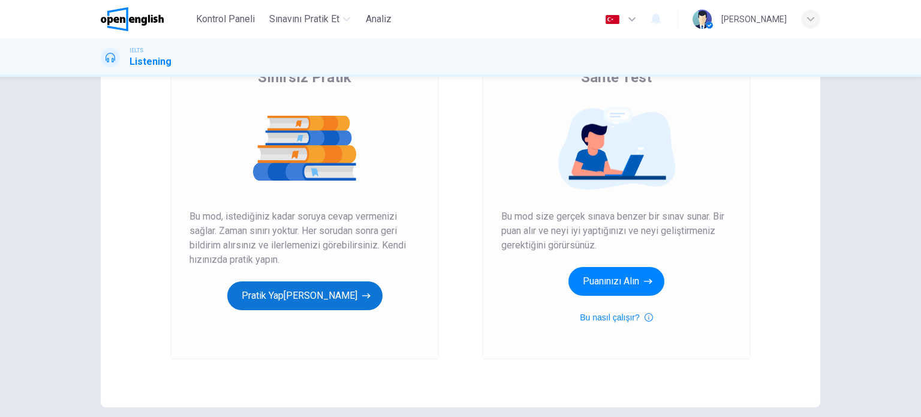
scroll to position [111, 0]
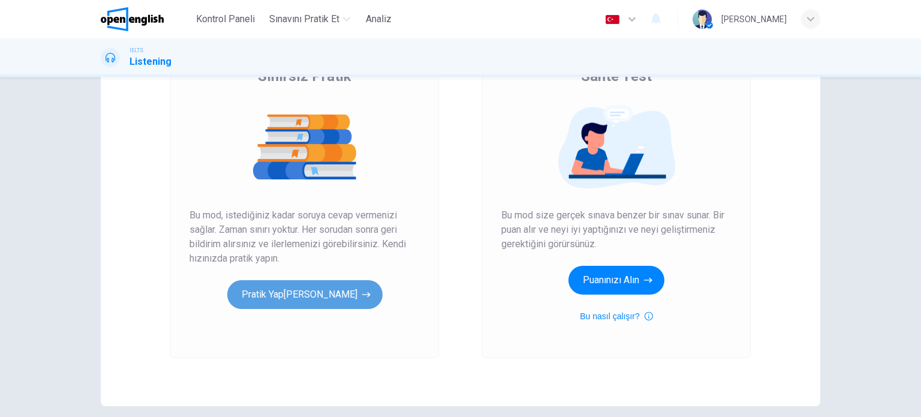
click at [335, 304] on button "[PERSON_NAME]" at bounding box center [304, 294] width 155 height 29
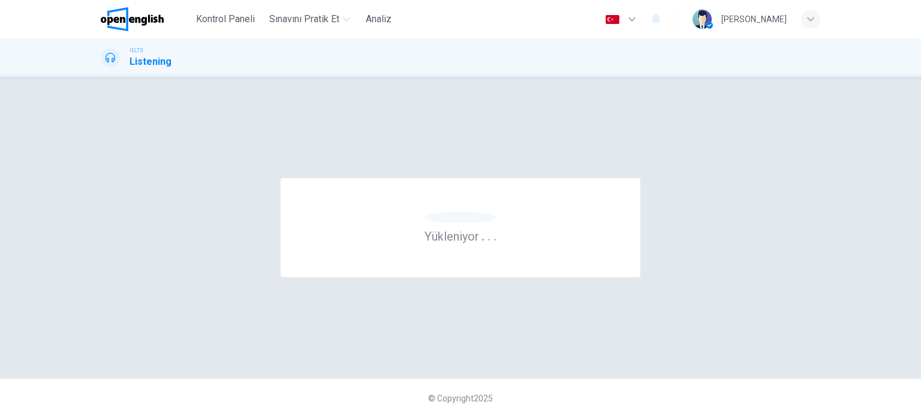
scroll to position [0, 0]
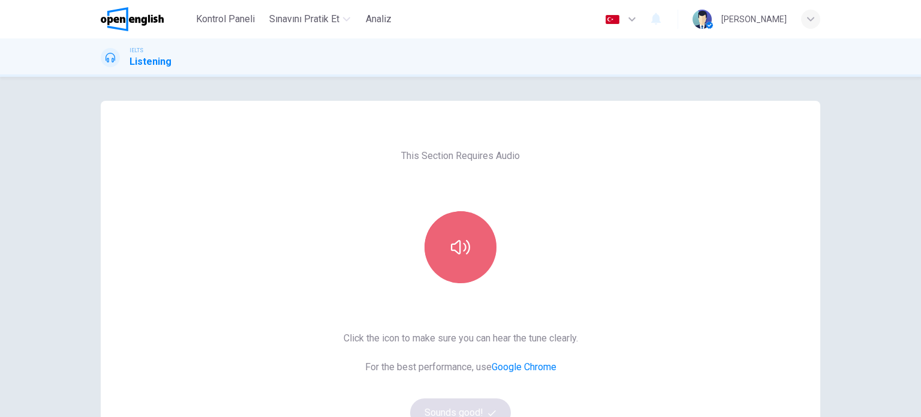
click at [484, 248] on button "button" at bounding box center [460, 247] width 72 height 72
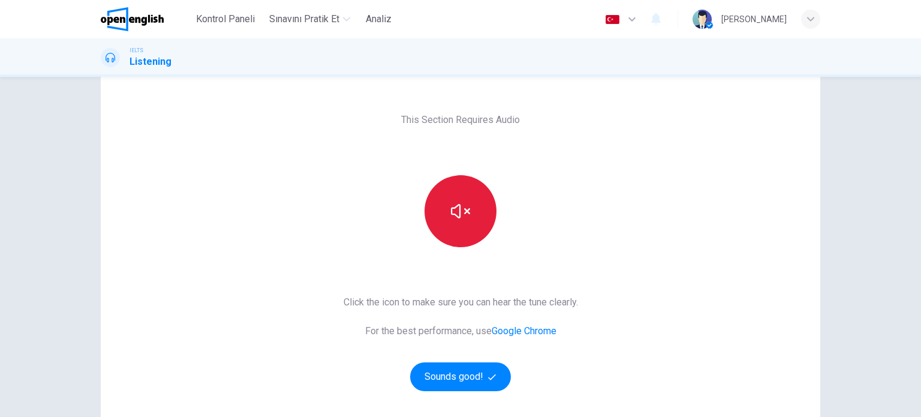
scroll to position [35, 0]
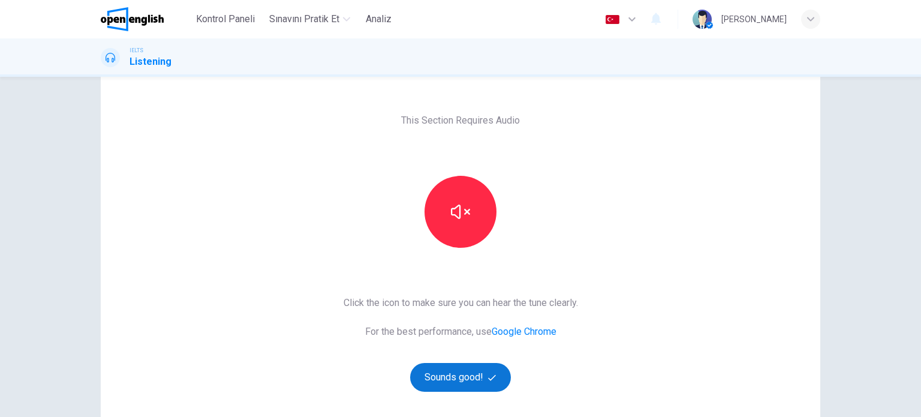
click at [466, 376] on button "Sounds good!" at bounding box center [460, 377] width 101 height 29
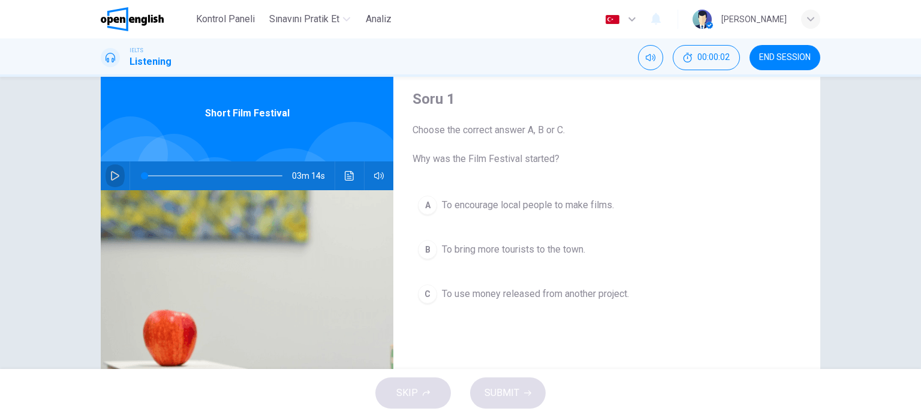
click at [115, 179] on icon "button" at bounding box center [115, 176] width 10 height 10
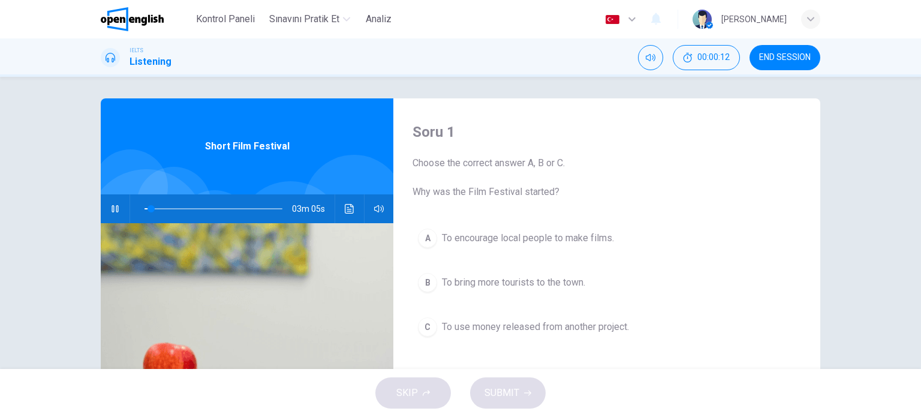
scroll to position [11, 0]
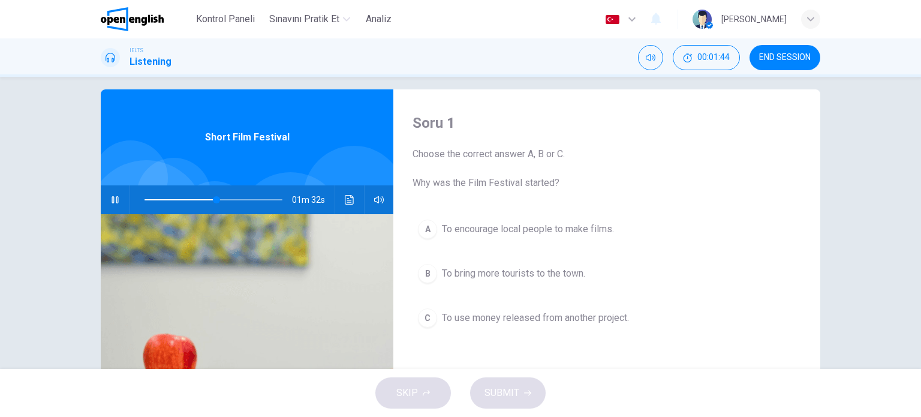
click at [537, 224] on span "To encourage local people to make films." at bounding box center [528, 229] width 172 height 14
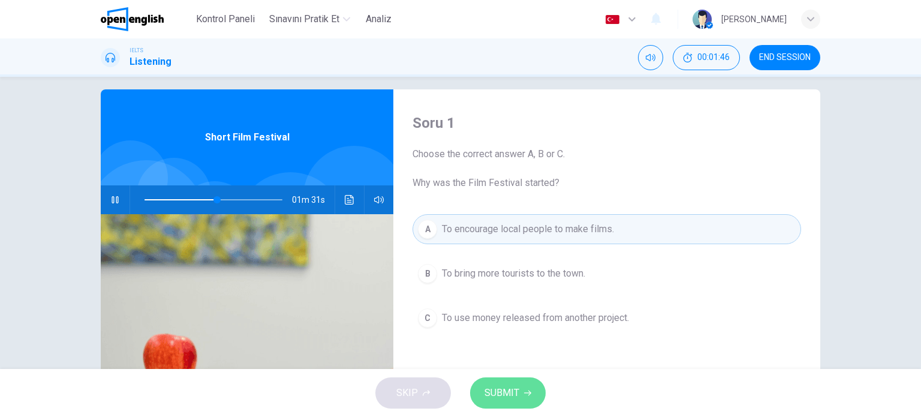
click at [493, 405] on button "SUBMIT" at bounding box center [508, 392] width 76 height 31
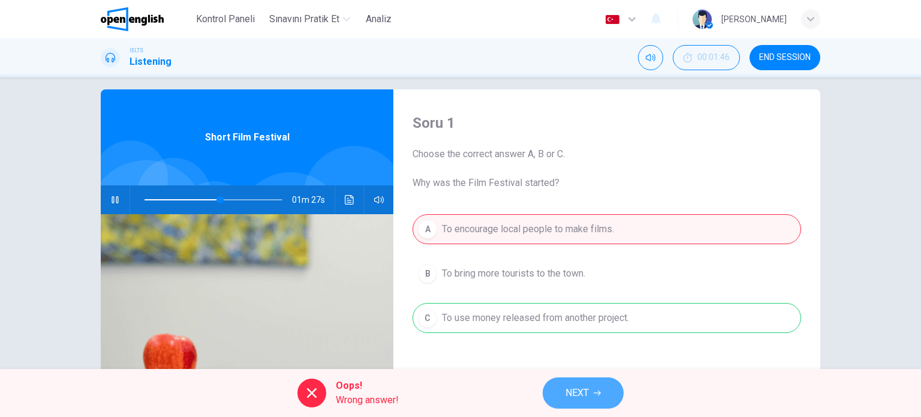
click at [562, 390] on button "NEXT" at bounding box center [582, 392] width 81 height 31
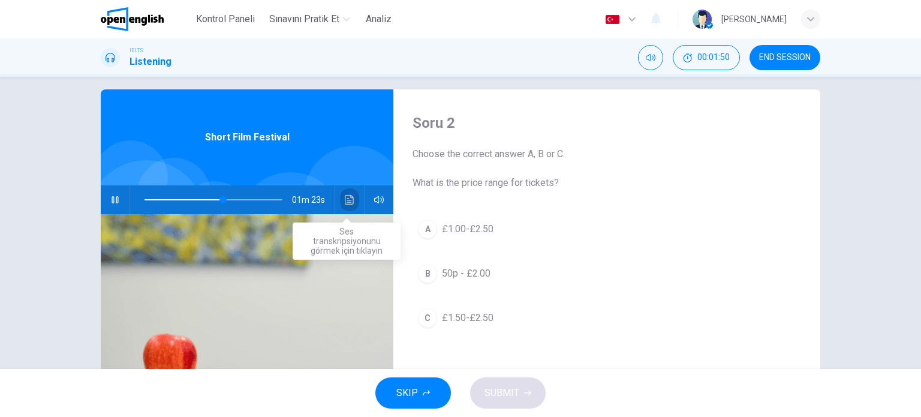
click at [349, 197] on icon "Ses transkripsiyonunu görmek için tıklayın" at bounding box center [349, 200] width 9 height 10
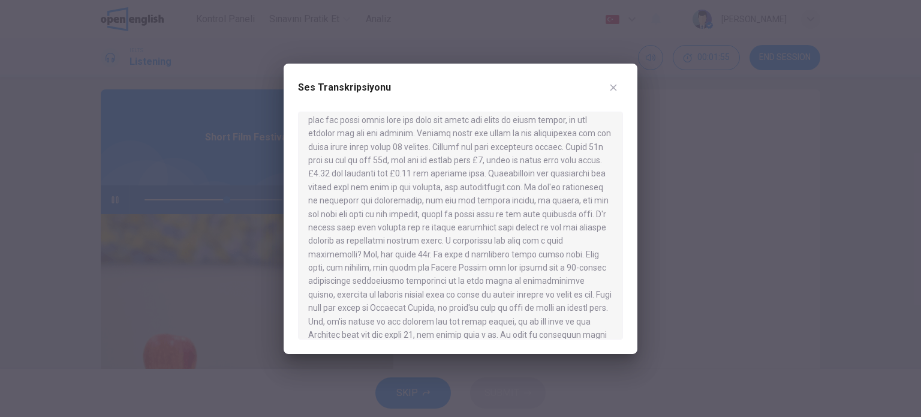
scroll to position [149, 0]
click at [616, 85] on icon "button" at bounding box center [613, 88] width 10 height 10
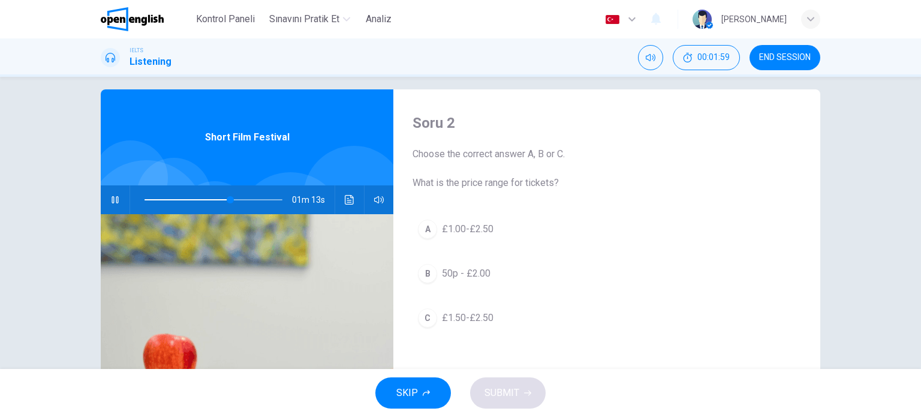
click at [442, 315] on span "£1.50-£2.50" at bounding box center [468, 317] width 52 height 14
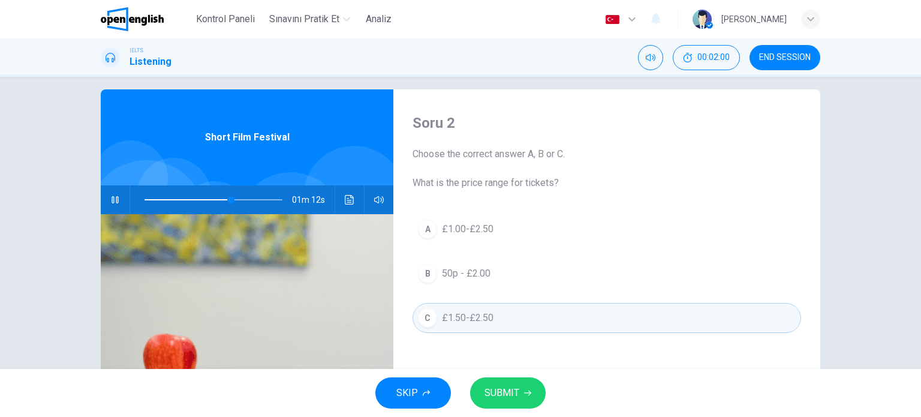
click at [510, 382] on button "SUBMIT" at bounding box center [508, 392] width 76 height 31
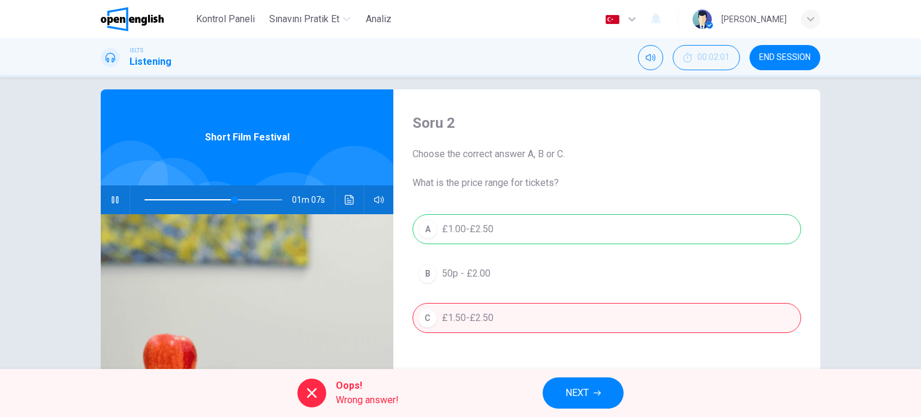
click at [115, 45] on div "IELTS Listening 00:02:01 END SESSION" at bounding box center [461, 57] width 758 height 25
click at [117, 53] on div at bounding box center [110, 57] width 19 height 19
click at [588, 396] on span "NEXT" at bounding box center [576, 392] width 23 height 17
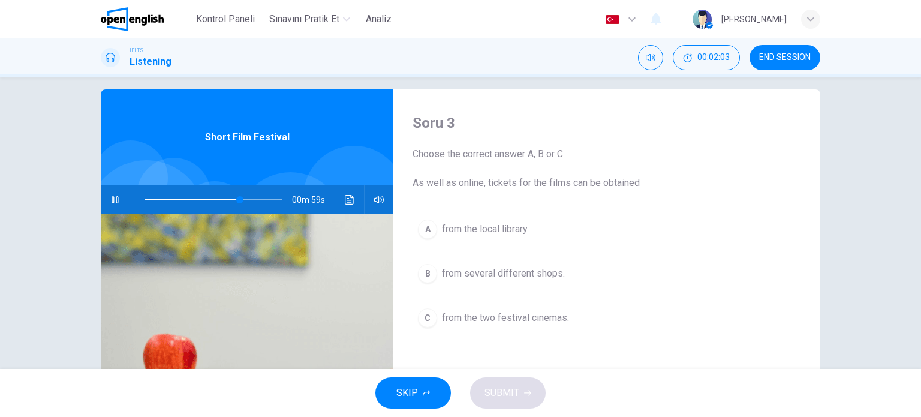
type input "**"
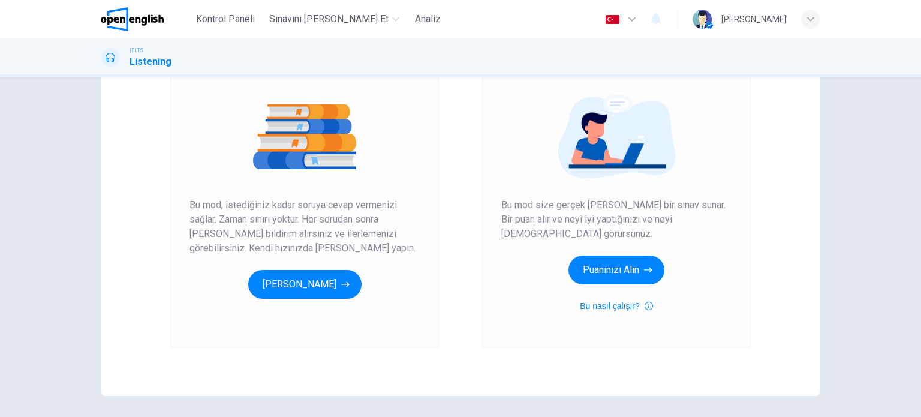
scroll to position [163, 0]
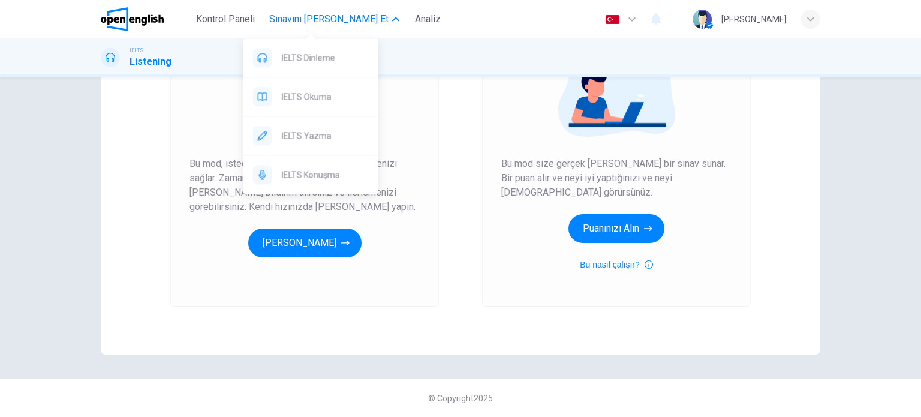
click at [303, 15] on span "Sınavını [PERSON_NAME] Et" at bounding box center [328, 19] width 119 height 14
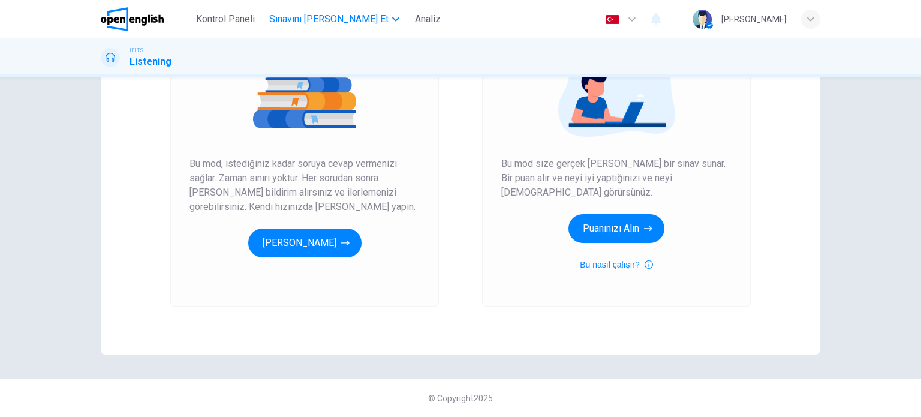
click at [303, 15] on span "Sınavını [PERSON_NAME] Et" at bounding box center [328, 19] width 119 height 14
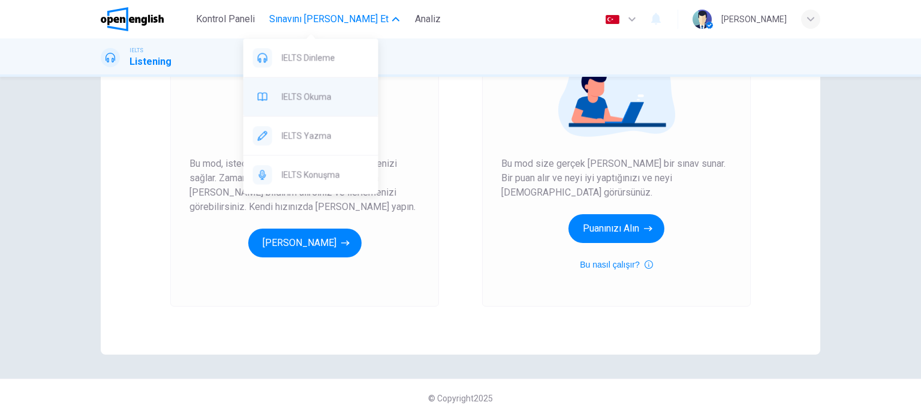
click at [294, 95] on span "IELTS Okuma" at bounding box center [325, 96] width 87 height 14
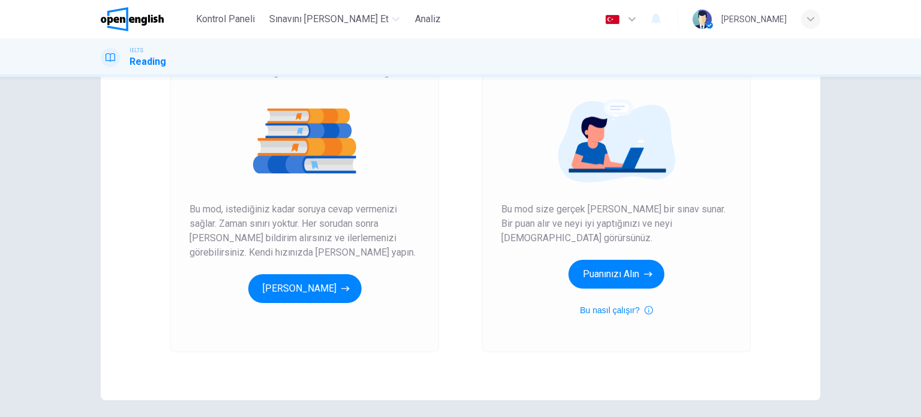
scroll to position [132, 0]
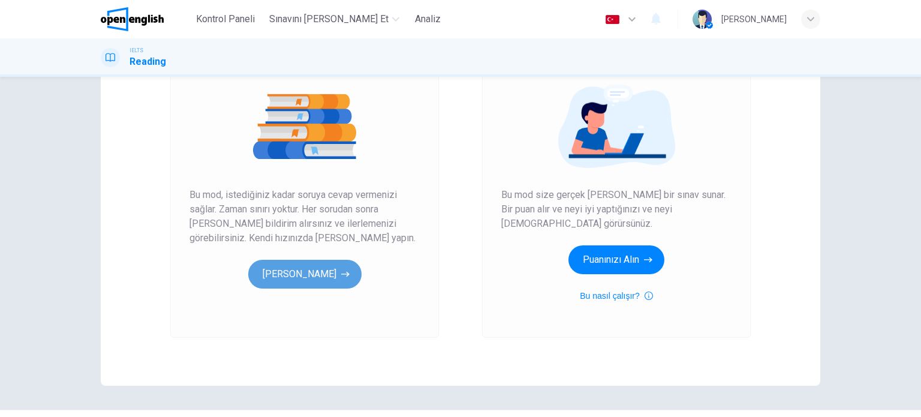
click at [338, 263] on button "[PERSON_NAME]" at bounding box center [304, 274] width 113 height 29
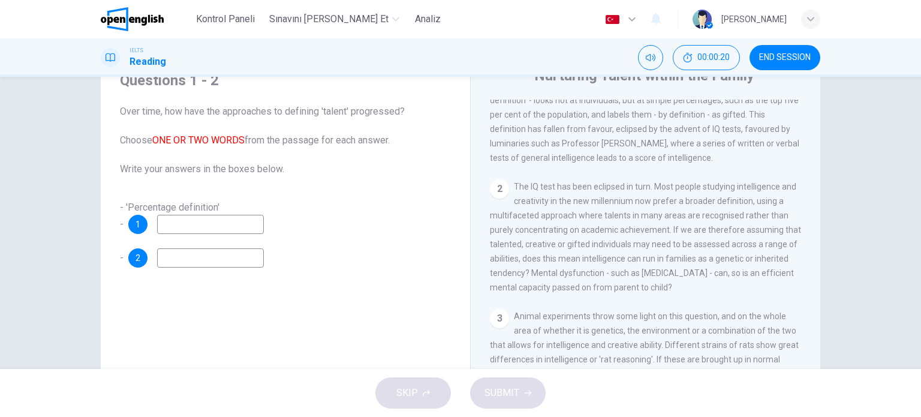
scroll to position [53, 0]
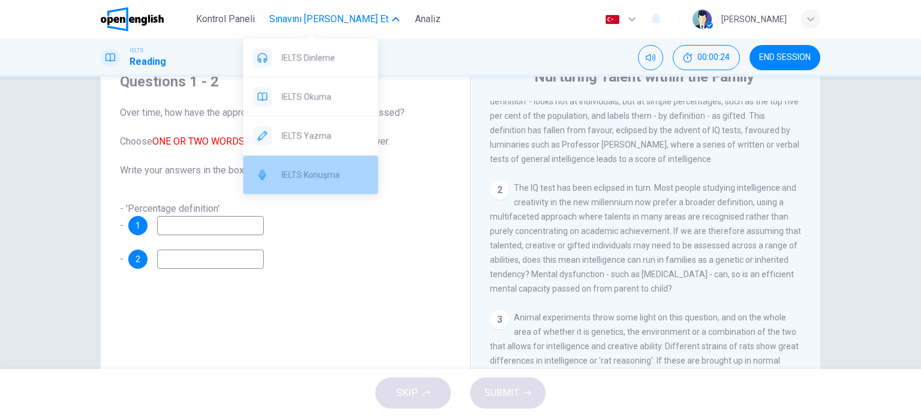
click at [307, 167] on span "IELTS Konuşma" at bounding box center [325, 174] width 87 height 14
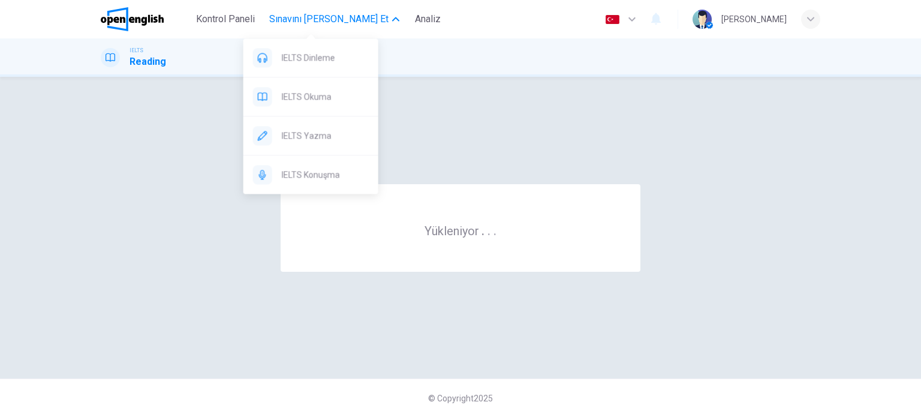
scroll to position [0, 0]
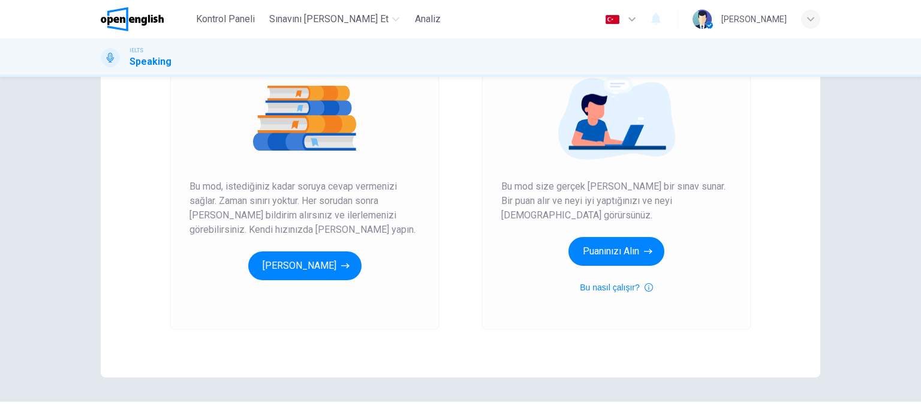
scroll to position [163, 0]
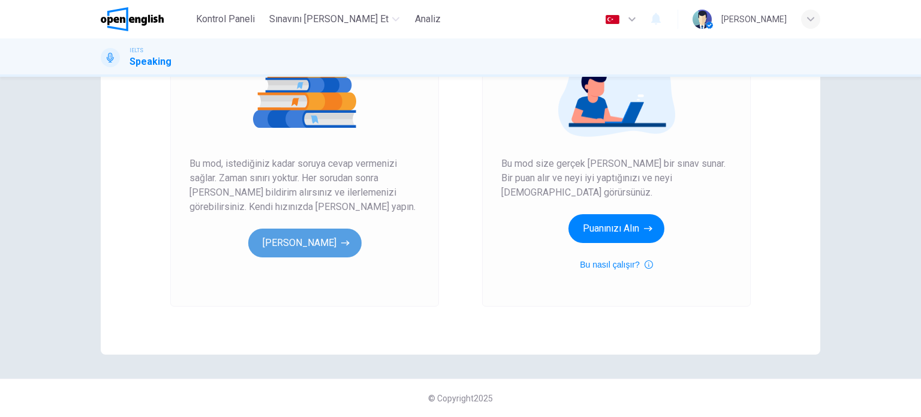
click at [331, 244] on button "[PERSON_NAME]" at bounding box center [304, 242] width 113 height 29
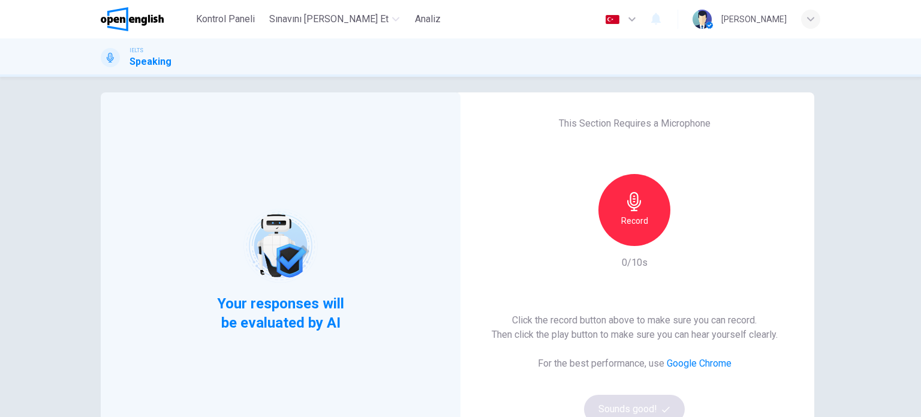
scroll to position [0, 0]
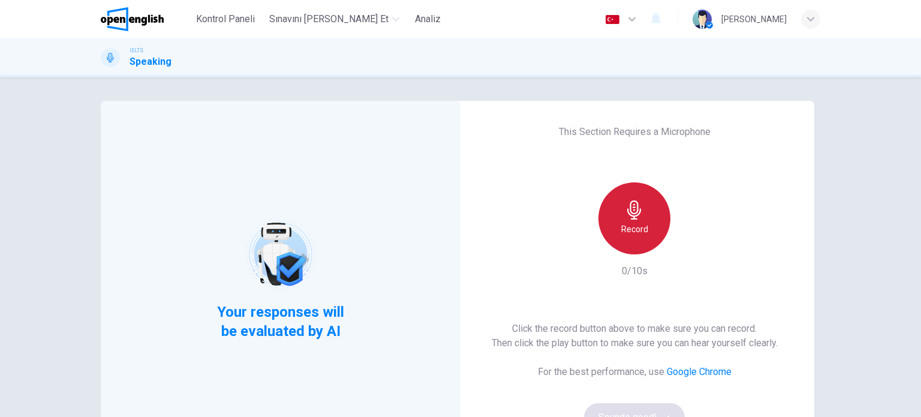
click at [638, 237] on div "Record" at bounding box center [634, 218] width 72 height 72
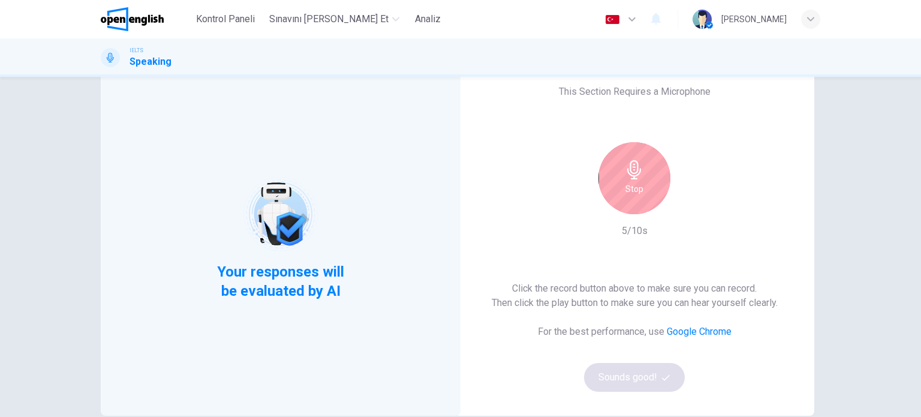
scroll to position [40, 0]
click at [638, 197] on div "Stop" at bounding box center [634, 179] width 72 height 72
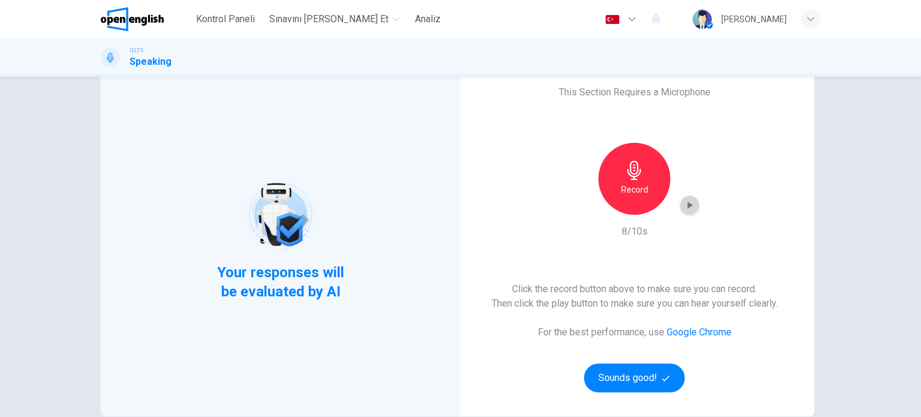
click at [680, 203] on div "button" at bounding box center [689, 204] width 19 height 19
click at [633, 380] on button "Sounds good!" at bounding box center [634, 377] width 101 height 29
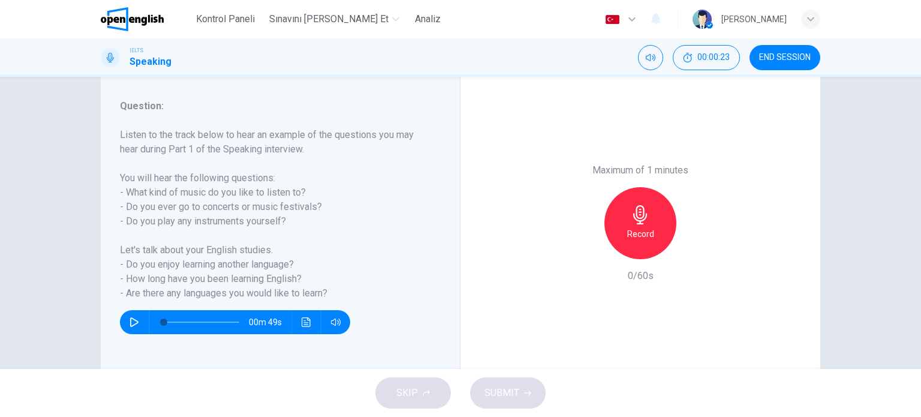
scroll to position [173, 0]
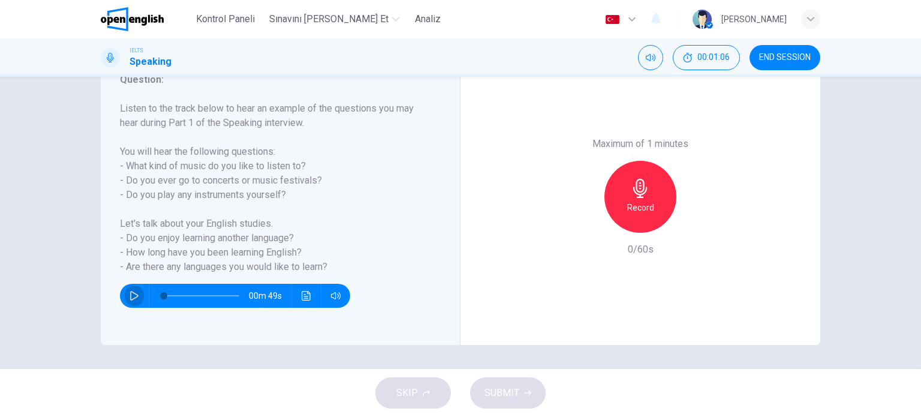
click at [132, 295] on icon "button" at bounding box center [134, 296] width 10 height 10
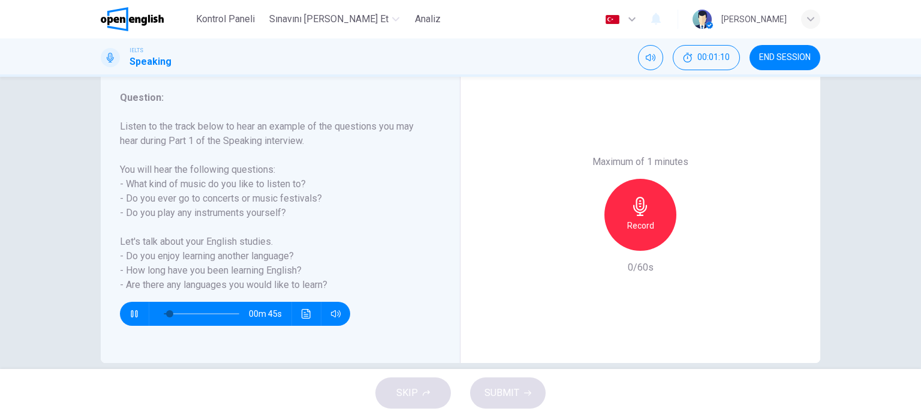
scroll to position [155, 0]
type input "*"
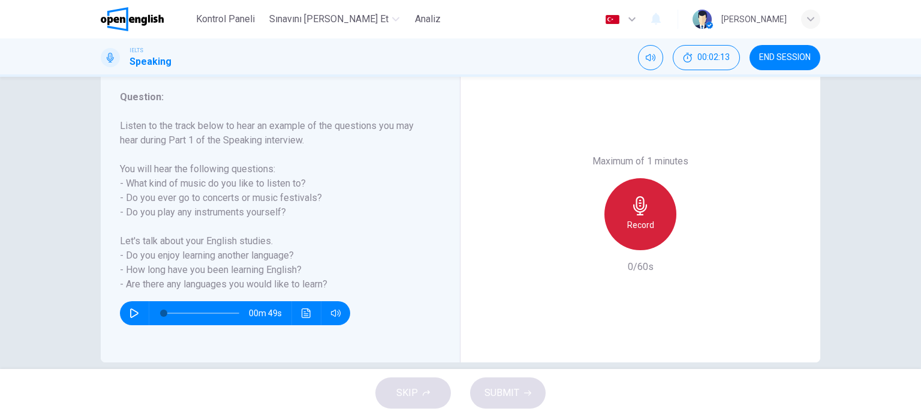
click at [640, 206] on icon "button" at bounding box center [640, 205] width 14 height 19
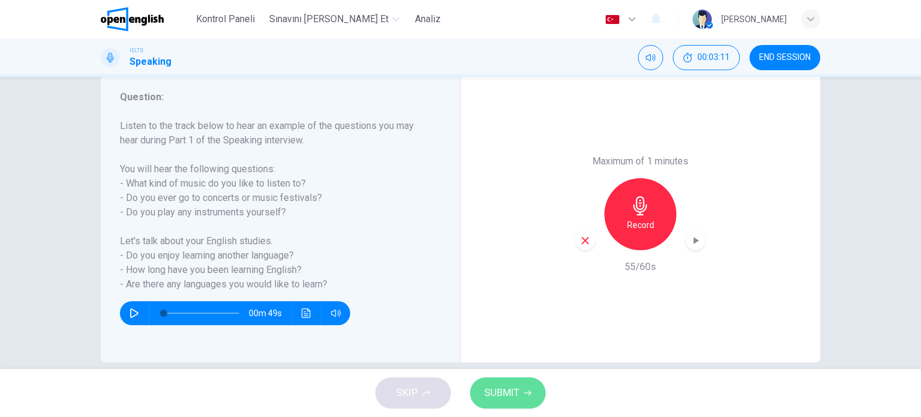
click at [500, 390] on span "SUBMIT" at bounding box center [501, 392] width 35 height 17
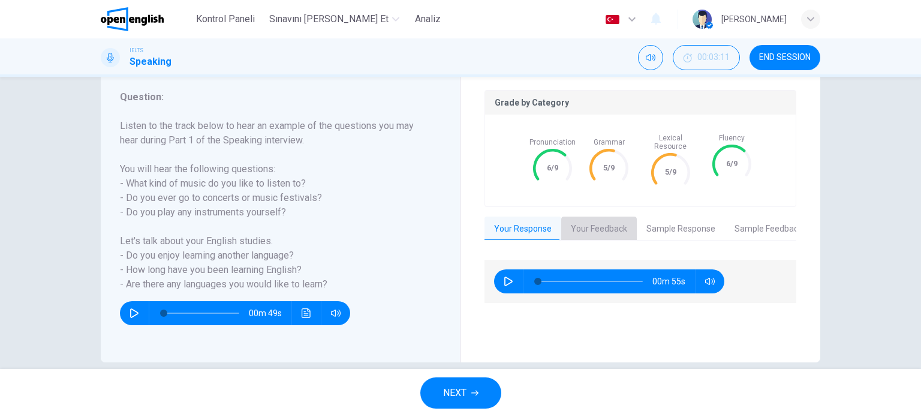
click at [568, 218] on button "Your Feedback" at bounding box center [599, 228] width 76 height 25
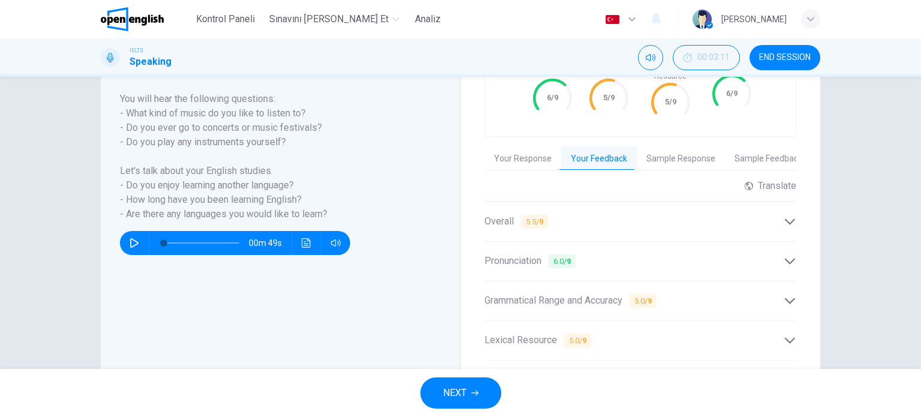
scroll to position [225, 0]
click at [655, 165] on div "Grade by Category Pronunciation 6/9 Grammar 5/9 Lexical Resource 5/9 Fluency 6/…" at bounding box center [640, 210] width 312 height 381
click at [672, 147] on button "Sample Response" at bounding box center [680, 159] width 88 height 25
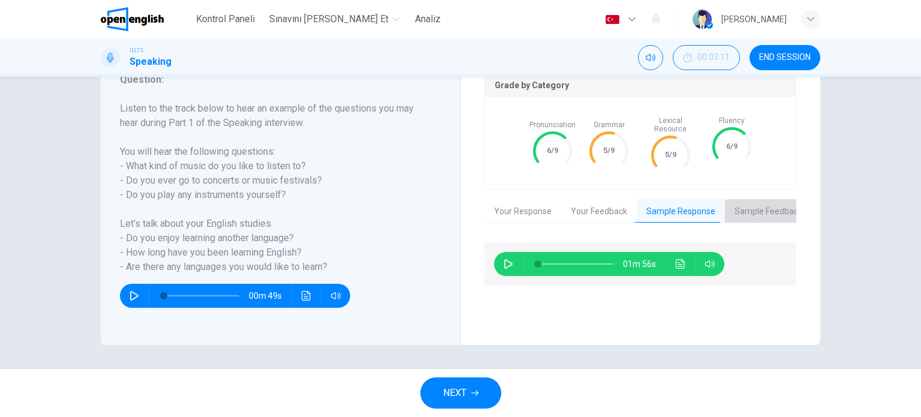
click at [745, 204] on button "Sample Feedback" at bounding box center [768, 211] width 87 height 25
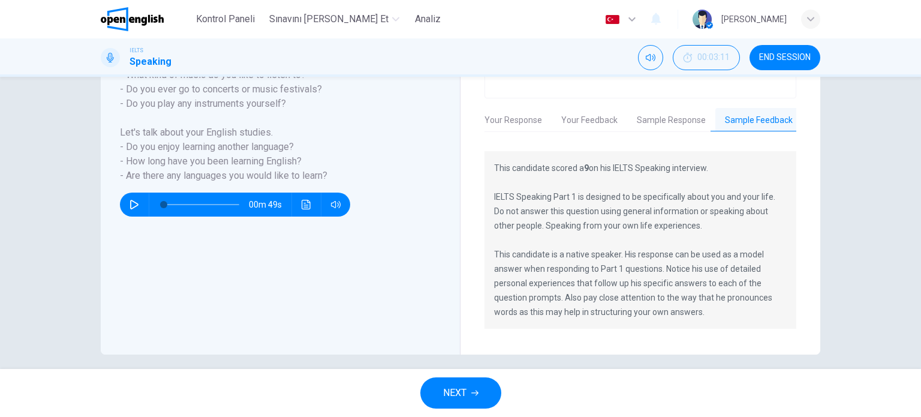
scroll to position [230, 0]
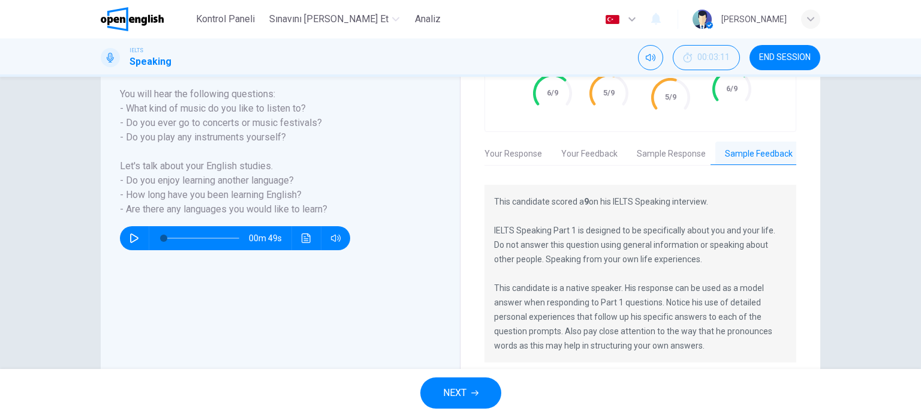
click at [528, 156] on div "Grade by Category Pronunciation 6/9 Grammar 5/9 Lexical Resource 5/9 Fluency 6/…" at bounding box center [640, 189] width 312 height 349
click at [522, 141] on button "Your Response" at bounding box center [513, 153] width 77 height 25
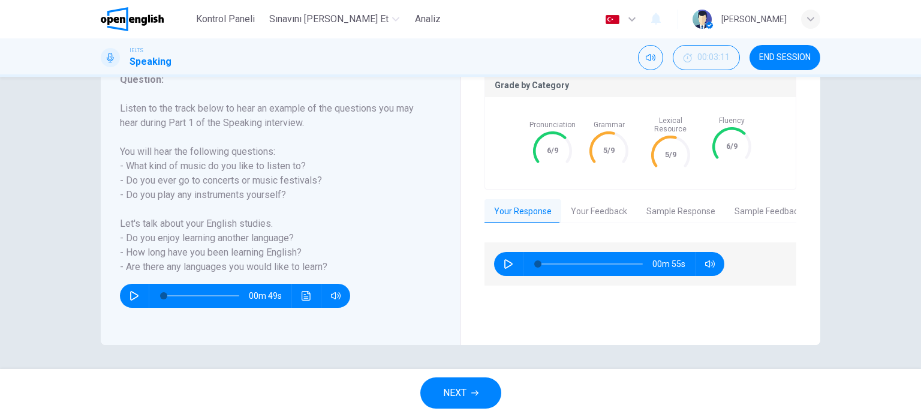
scroll to position [0, 0]
click at [479, 387] on button "NEXT" at bounding box center [460, 392] width 81 height 31
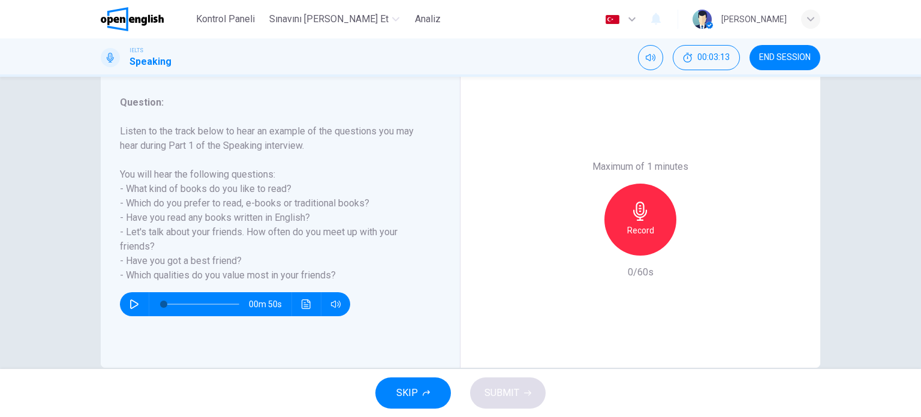
scroll to position [160, 0]
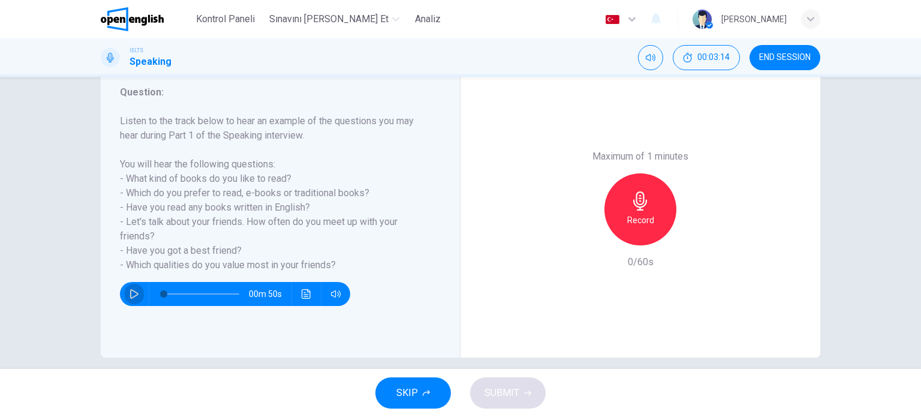
click at [125, 288] on button "button" at bounding box center [134, 294] width 19 height 24
click at [131, 294] on icon "button" at bounding box center [134, 293] width 7 height 7
click at [627, 233] on div "Record" at bounding box center [640, 209] width 72 height 72
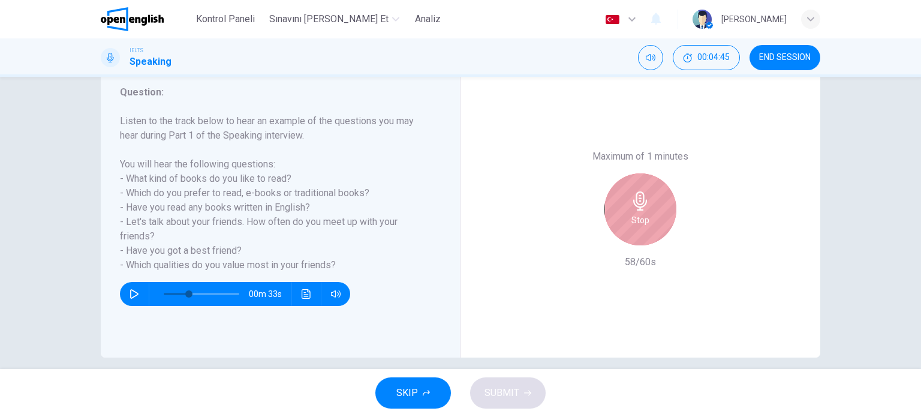
click at [627, 233] on div "Stop" at bounding box center [640, 209] width 72 height 72
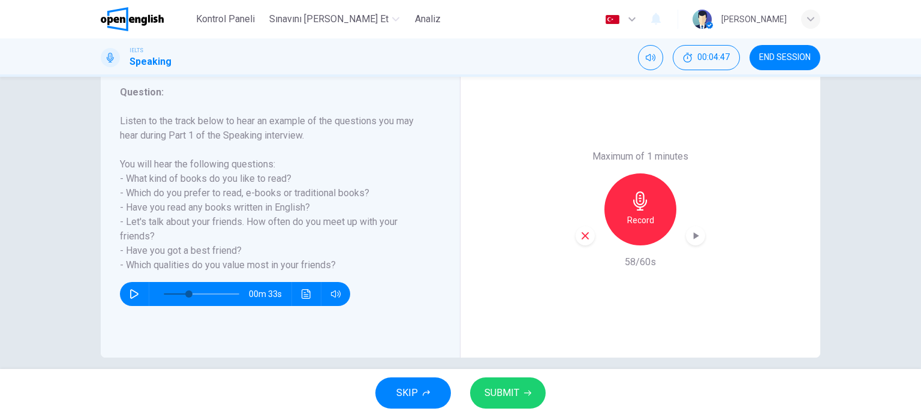
click at [503, 398] on span "SUBMIT" at bounding box center [501, 392] width 35 height 17
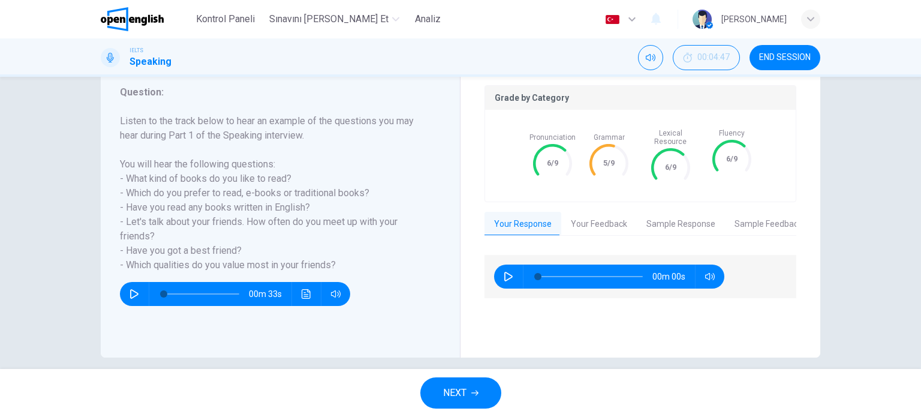
type input "*"
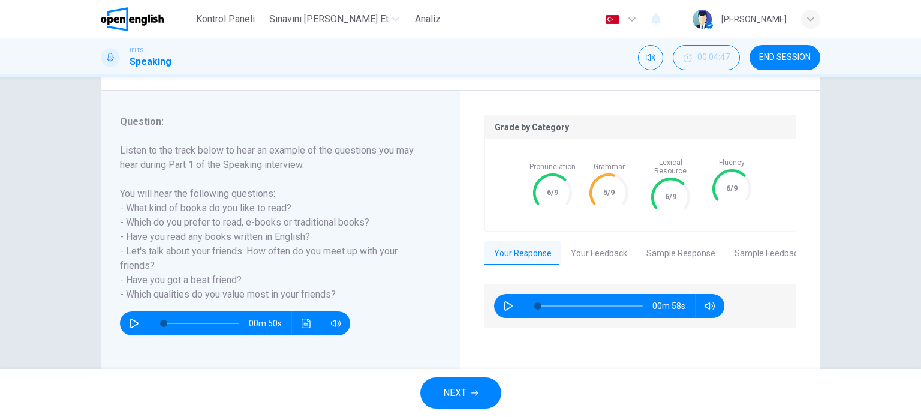
scroll to position [0, 0]
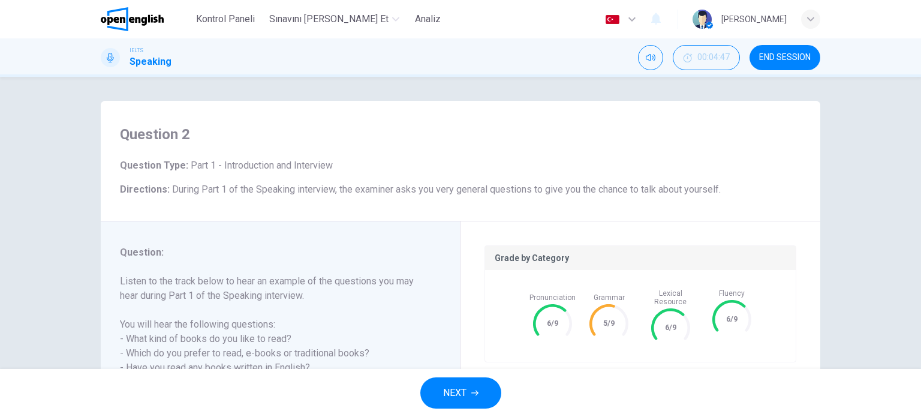
click at [144, 31] on img at bounding box center [132, 19] width 63 height 24
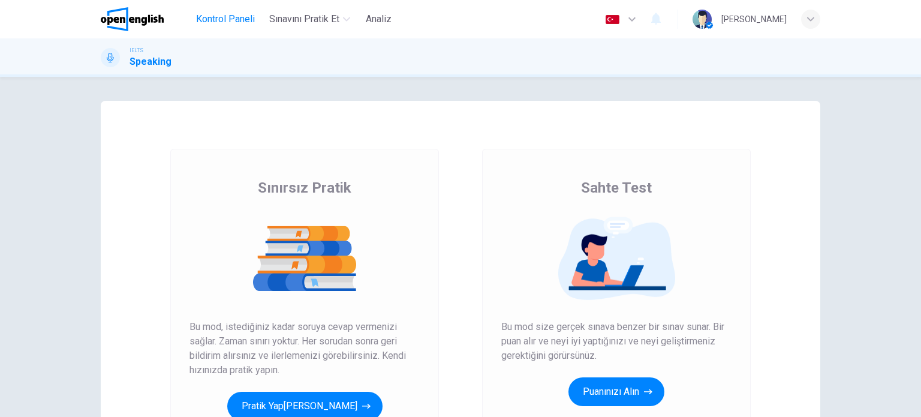
click at [233, 19] on span "Kontrol Paneli" at bounding box center [225, 19] width 59 height 14
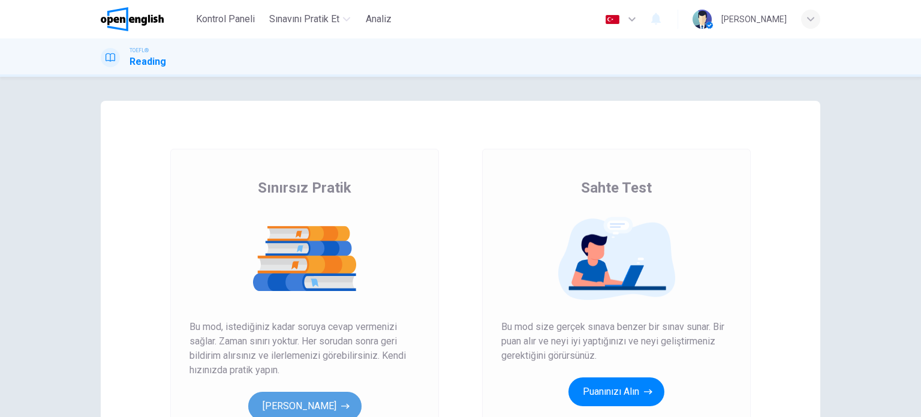
click at [297, 397] on button "[PERSON_NAME]" at bounding box center [304, 405] width 113 height 29
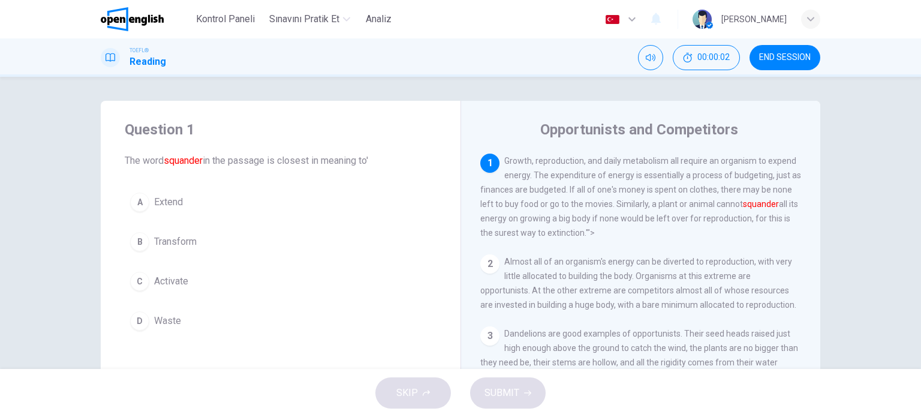
scroll to position [173, 0]
